Goal: Information Seeking & Learning: Compare options

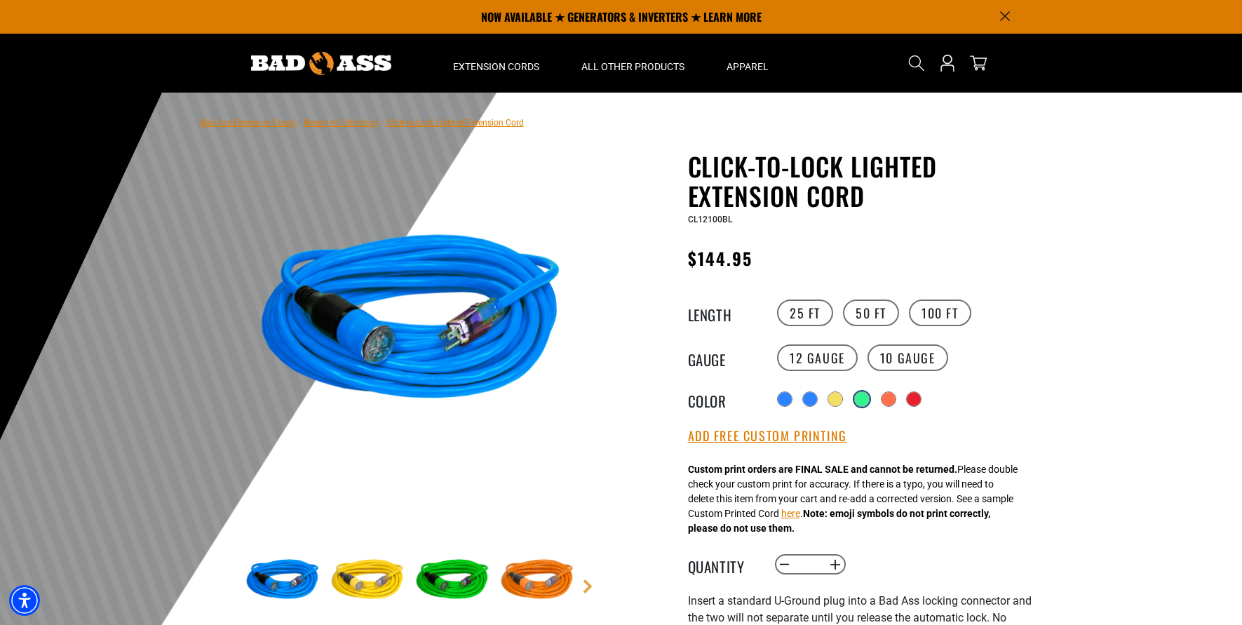
click at [864, 397] on div at bounding box center [862, 399] width 14 height 14
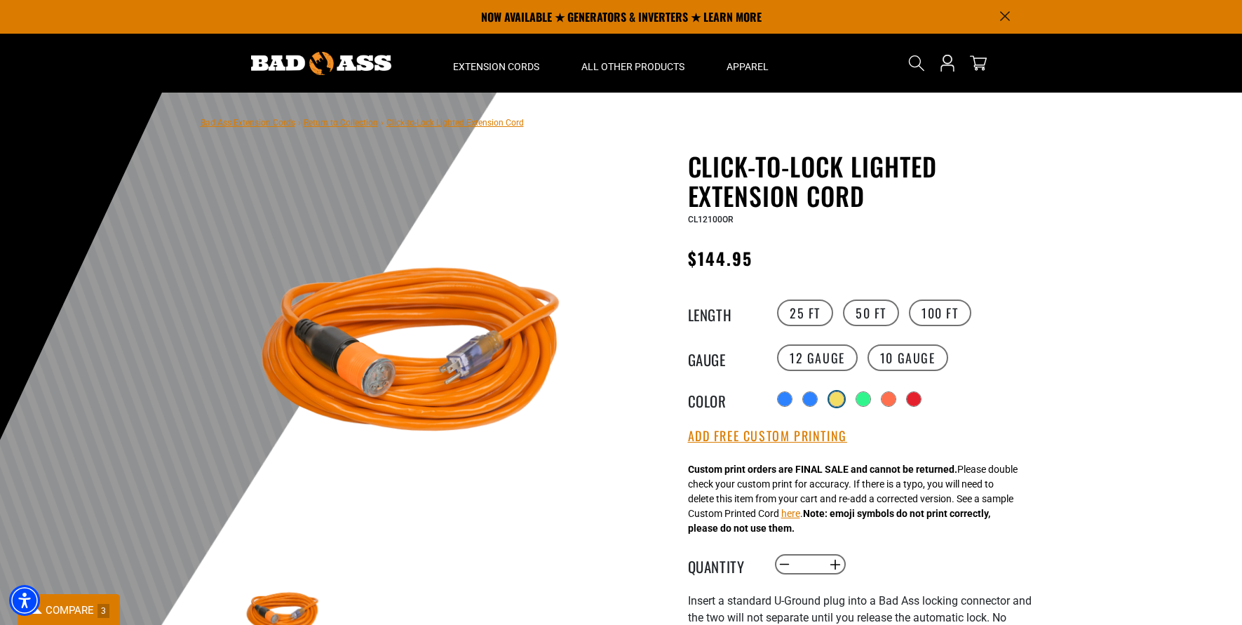
click at [841, 401] on div at bounding box center [836, 399] width 14 height 14
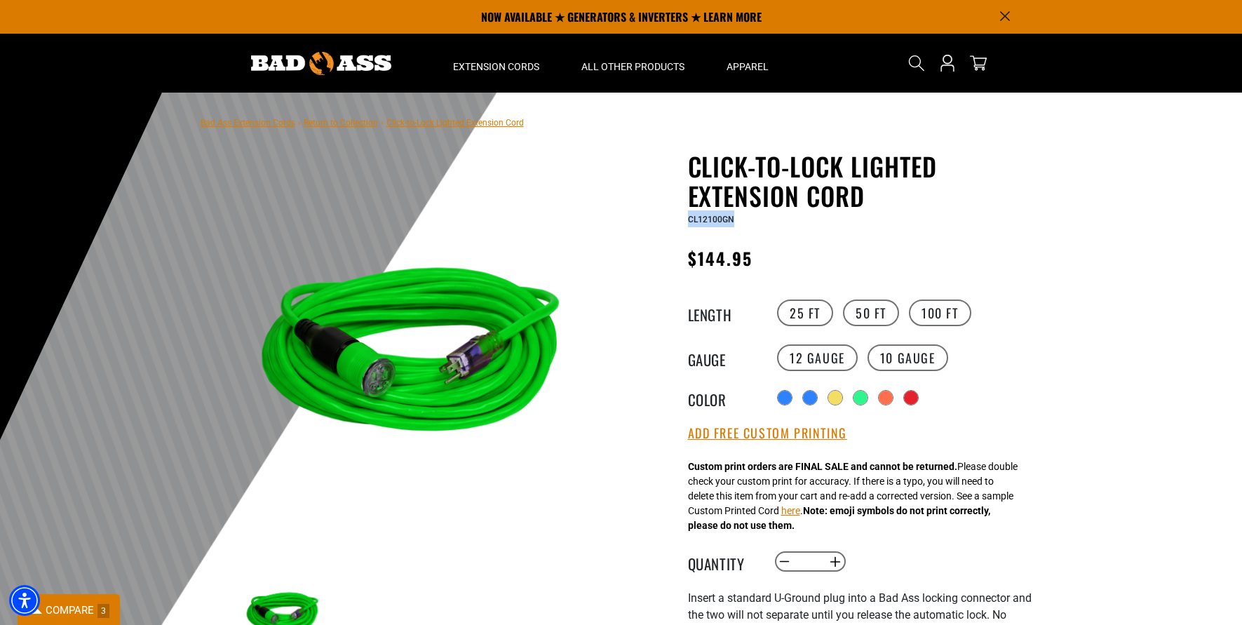
drag, startPoint x: 737, startPoint y: 219, endPoint x: 692, endPoint y: 221, distance: 44.9
click at [688, 221] on div "CL12100GN" at bounding box center [860, 218] width 344 height 17
click at [705, 218] on span "CL12100GN" at bounding box center [711, 220] width 46 height 10
click at [736, 221] on div "CL12100GN" at bounding box center [860, 218] width 344 height 17
click at [739, 223] on div "CL12100GN" at bounding box center [860, 218] width 344 height 17
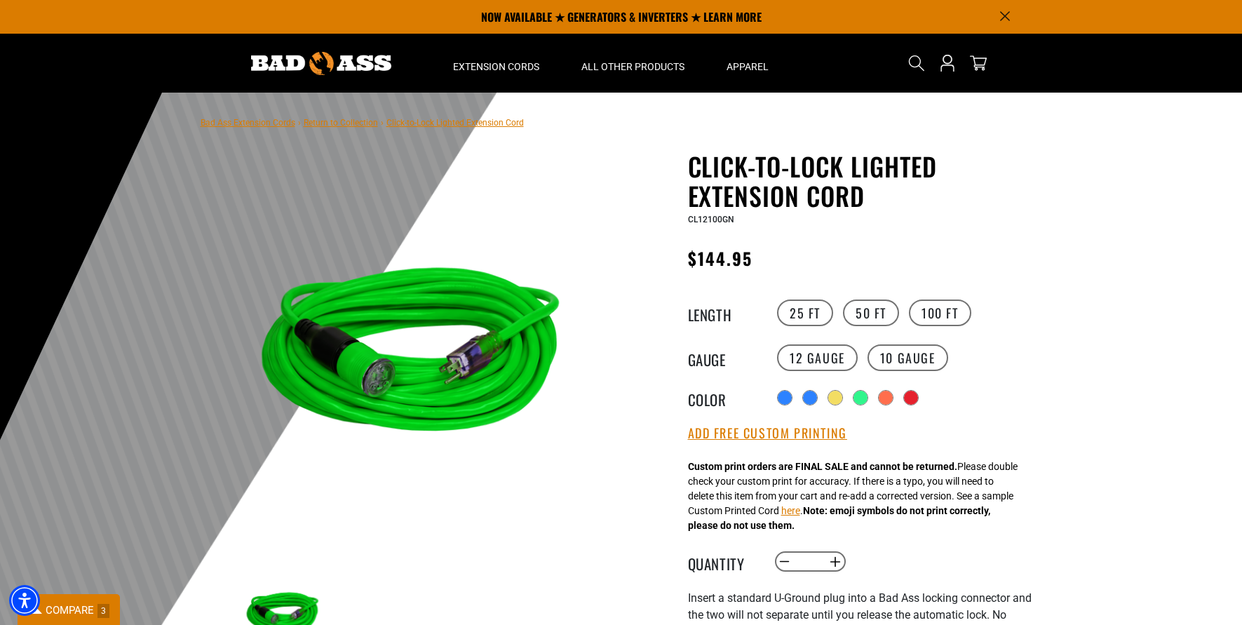
drag, startPoint x: 717, startPoint y: 243, endPoint x: 735, endPoint y: 233, distance: 19.8
click at [718, 243] on div "Click-to-Lock Lighted Extension Cord Click-to-Lock Lighted Extension Cord CL121…" at bounding box center [860, 566] width 344 height 831
drag, startPoint x: 736, startPoint y: 220, endPoint x: 688, endPoint y: 222, distance: 48.4
click at [688, 222] on div "CL12100GN" at bounding box center [860, 218] width 344 height 17
copy span "CL12100GN"
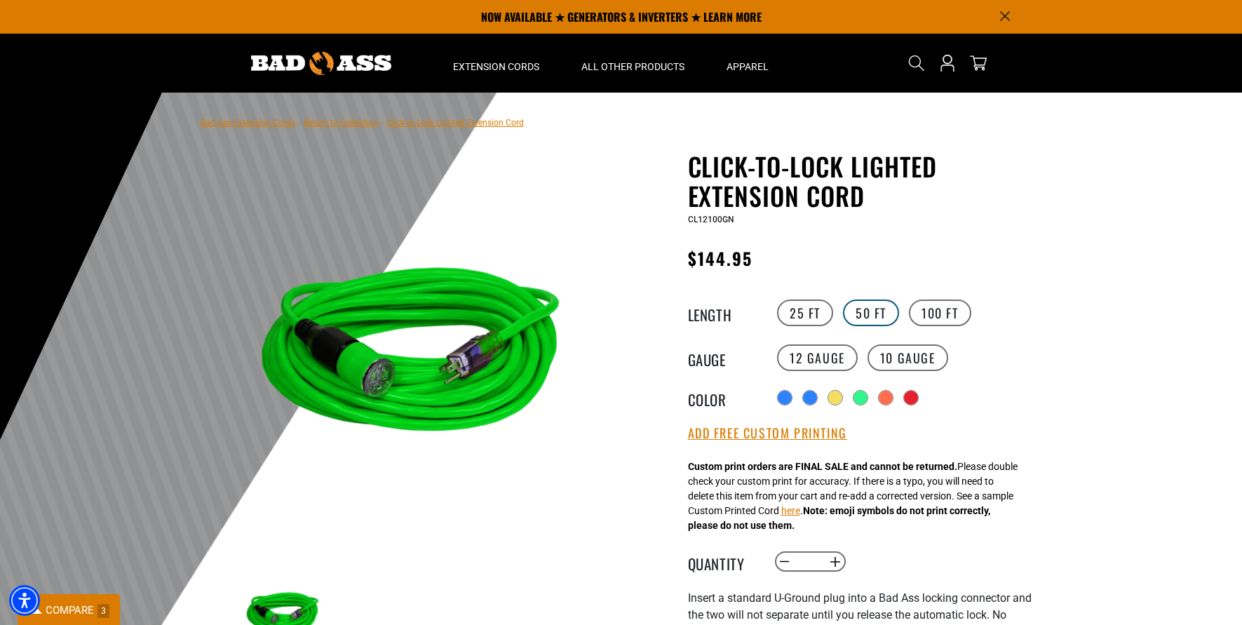
drag, startPoint x: 867, startPoint y: 308, endPoint x: 854, endPoint y: 307, distance: 13.3
click at [867, 308] on label "50 FT" at bounding box center [871, 312] width 56 height 27
drag, startPoint x: 726, startPoint y: 221, endPoint x: 693, endPoint y: 220, distance: 33.7
click at [688, 220] on div "CL12050GN" at bounding box center [860, 218] width 344 height 17
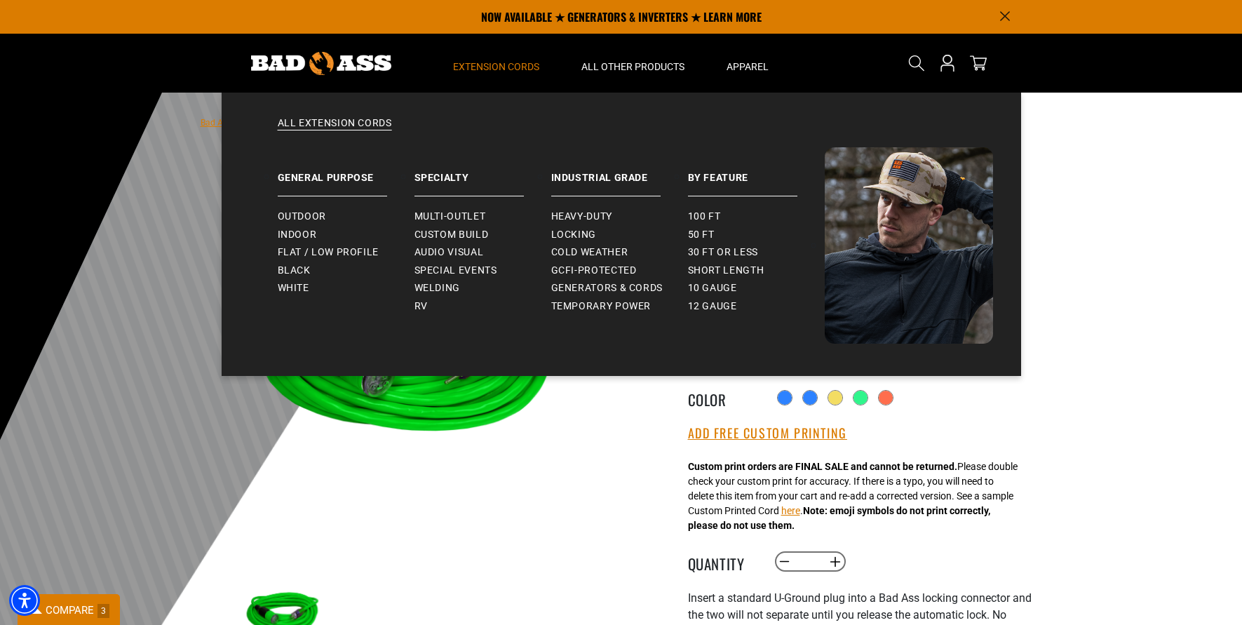
click at [488, 70] on span "Extension Cords" at bounding box center [496, 66] width 86 height 13
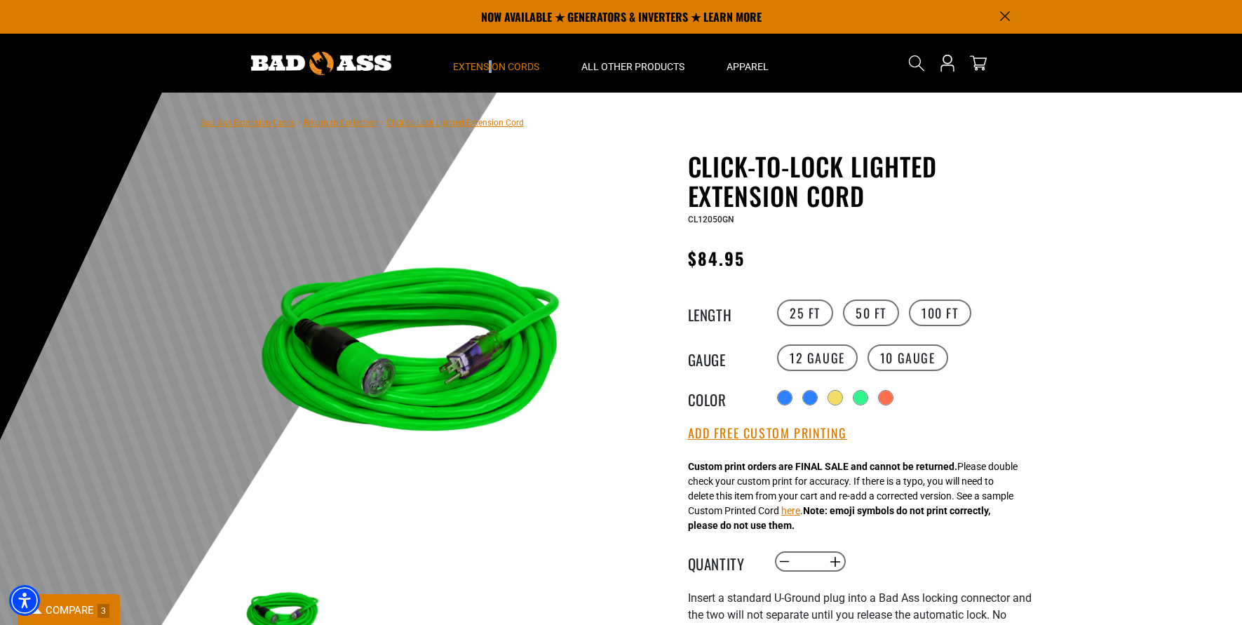
click at [490, 64] on span "Extension Cords" at bounding box center [496, 66] width 86 height 13
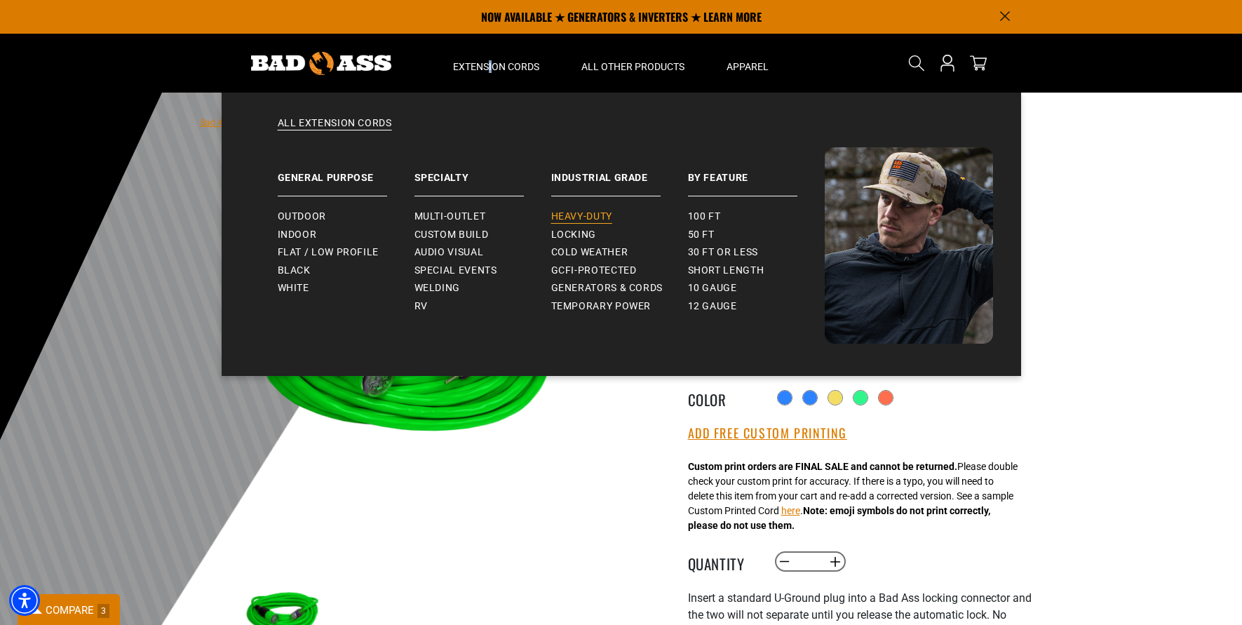
click at [569, 211] on span "Heavy-Duty" at bounding box center [581, 216] width 61 height 13
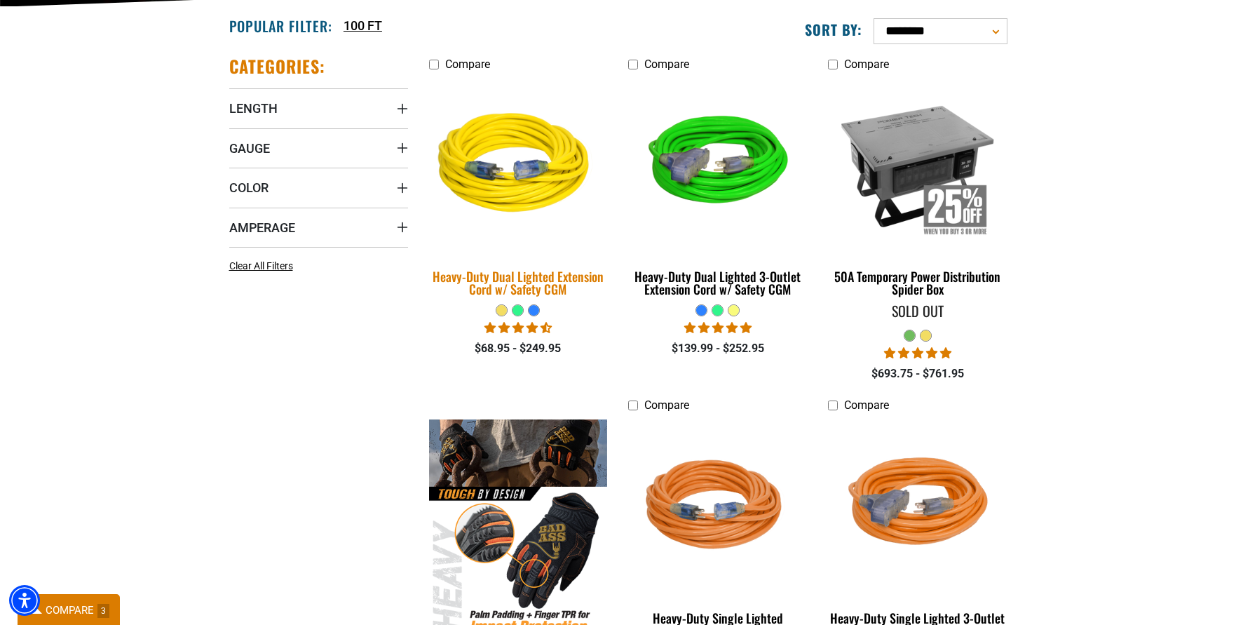
scroll to position [351, 0]
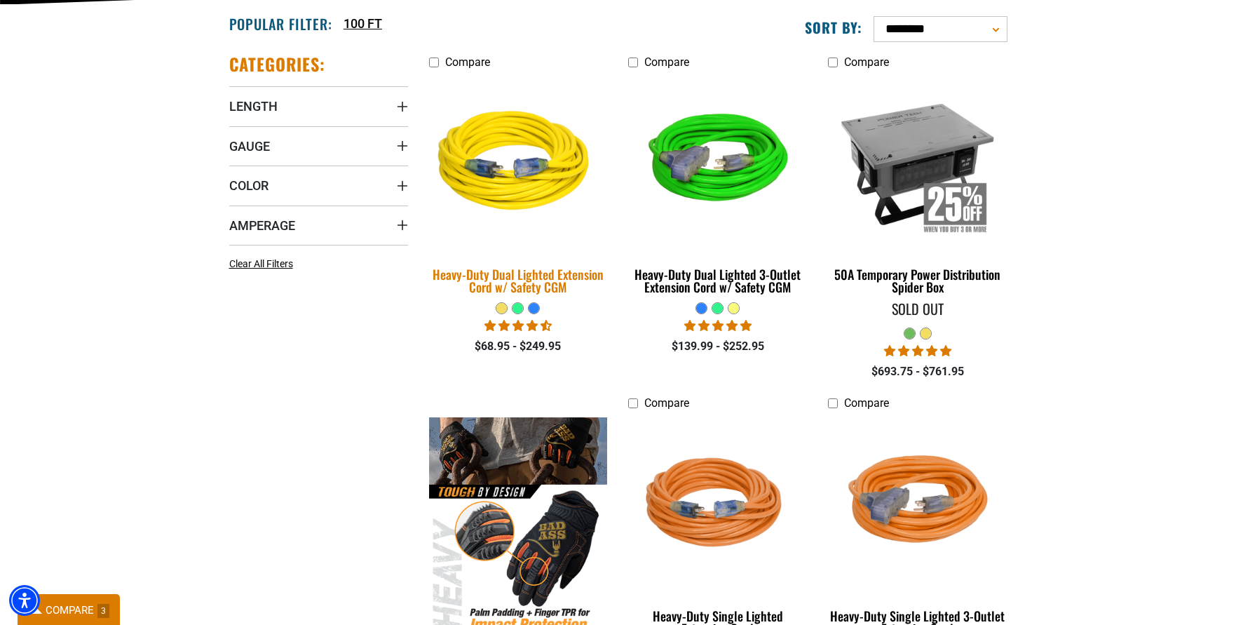
click at [528, 280] on div "Heavy-Duty Dual Lighted Extension Cord w/ Safety CGM" at bounding box center [518, 280] width 179 height 25
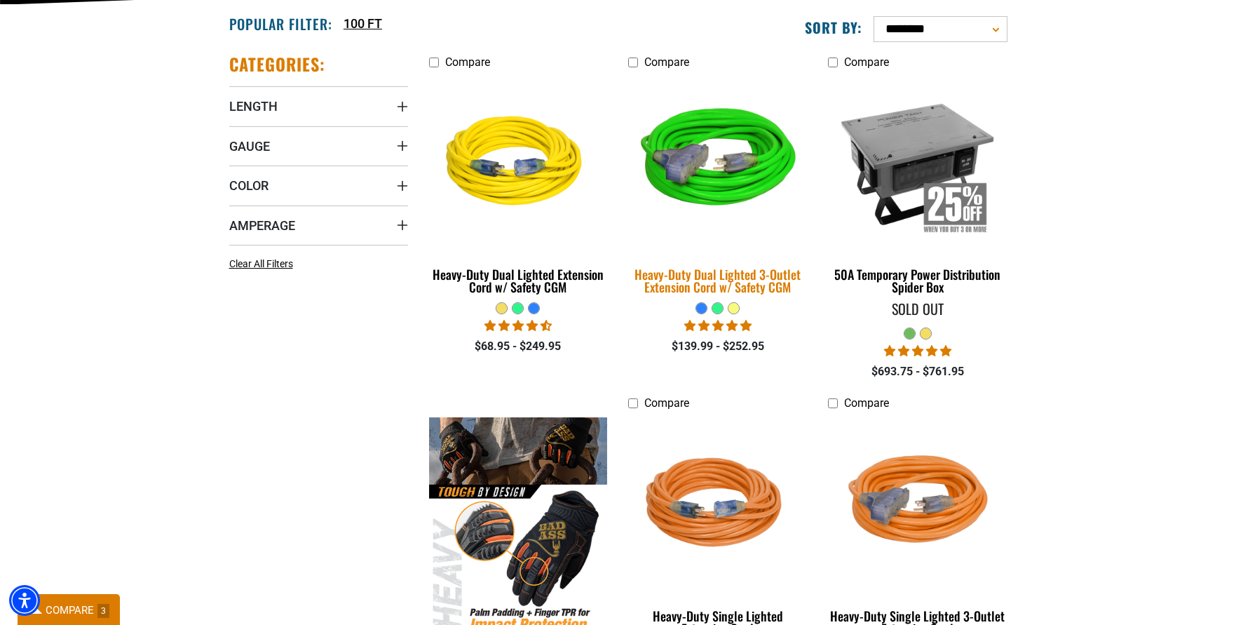
click at [677, 278] on div "Heavy-Duty Dual Lighted 3-Outlet Extension Cord w/ Safety CGM" at bounding box center [717, 280] width 179 height 25
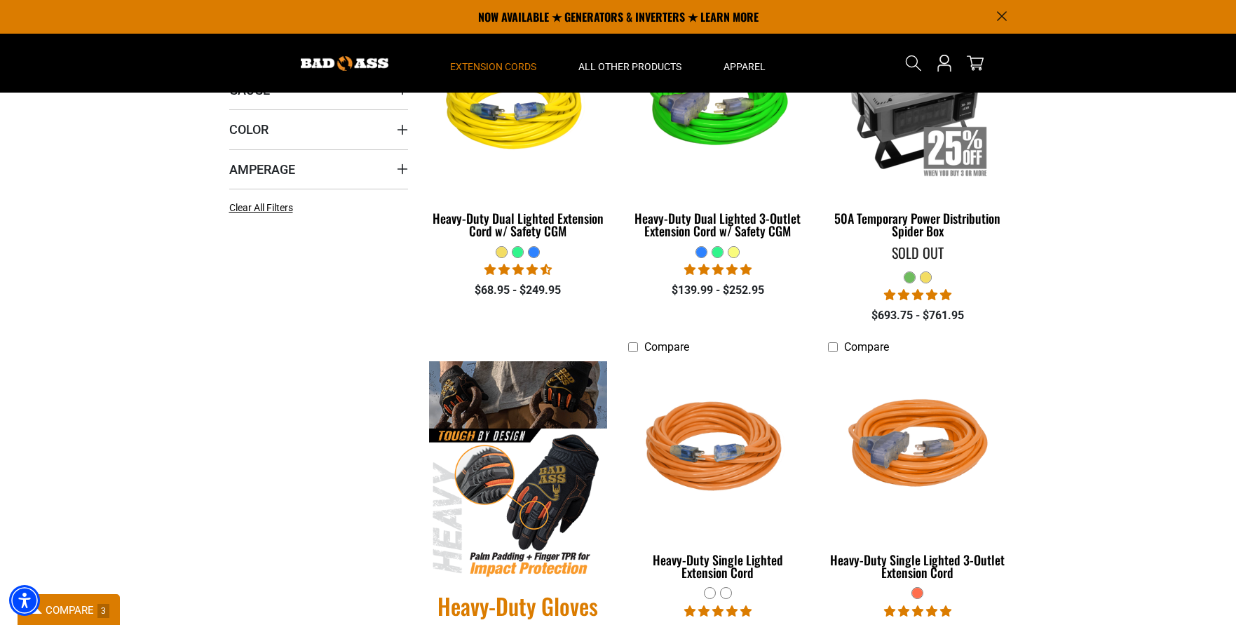
scroll to position [351, 0]
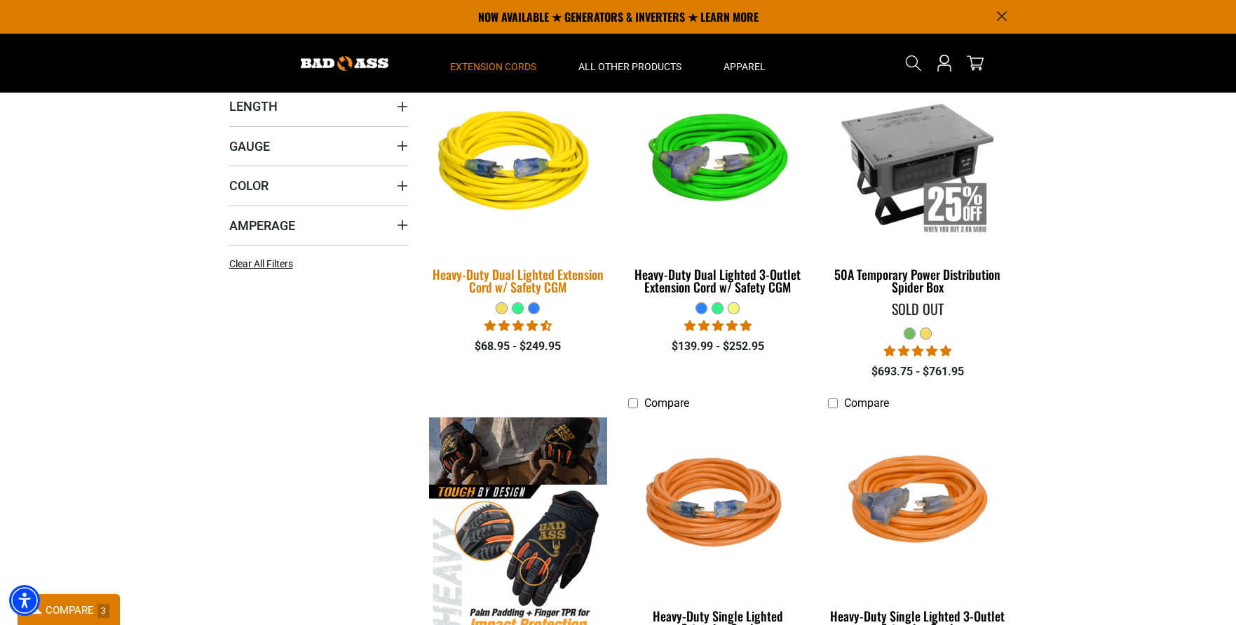
click at [480, 275] on div "Heavy-Duty Dual Lighted Extension Cord w/ Safety CGM" at bounding box center [518, 280] width 179 height 25
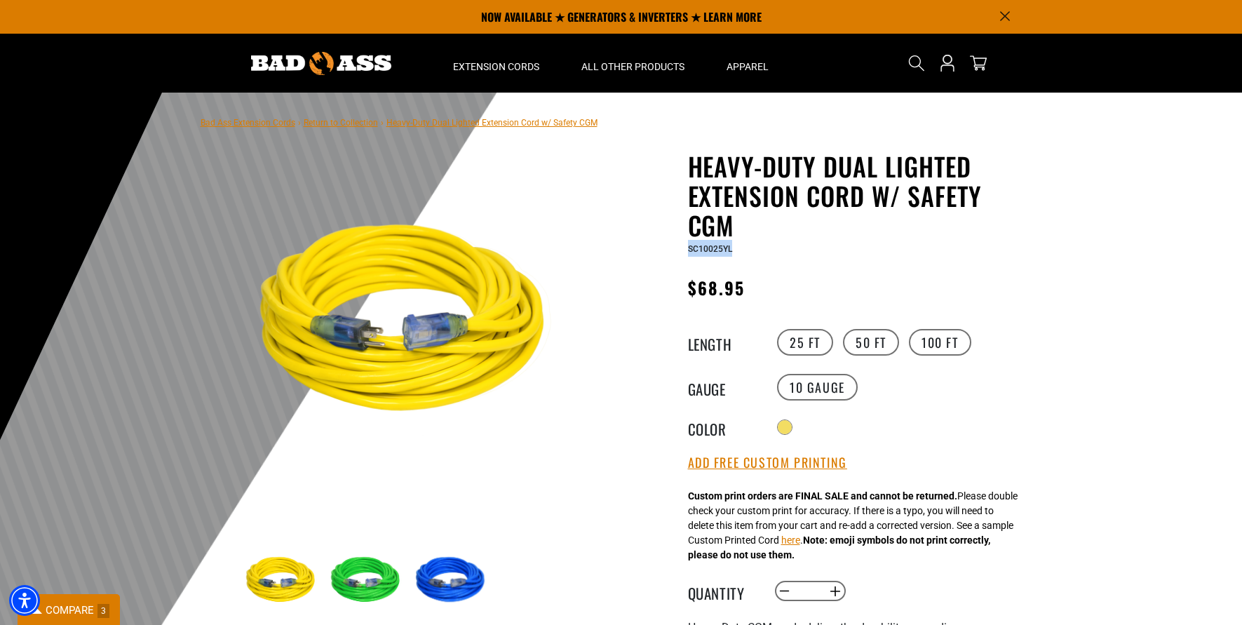
drag, startPoint x: 728, startPoint y: 250, endPoint x: 688, endPoint y: 254, distance: 40.9
click at [688, 254] on div "SC10025YL" at bounding box center [860, 248] width 344 height 17
copy span "SC10025YL"
click at [869, 341] on label "50 FT" at bounding box center [871, 342] width 56 height 27
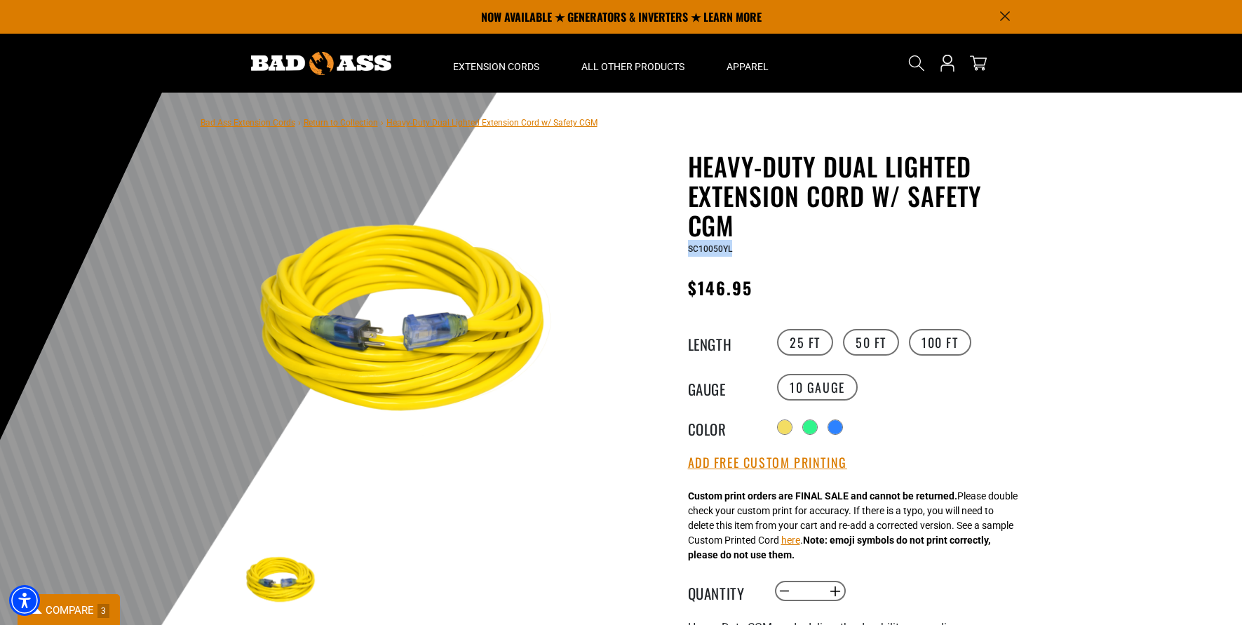
drag, startPoint x: 737, startPoint y: 248, endPoint x: 687, endPoint y: 254, distance: 50.1
click at [688, 254] on div "SC10050YL" at bounding box center [860, 248] width 344 height 17
